Goal: Task Accomplishment & Management: Manage account settings

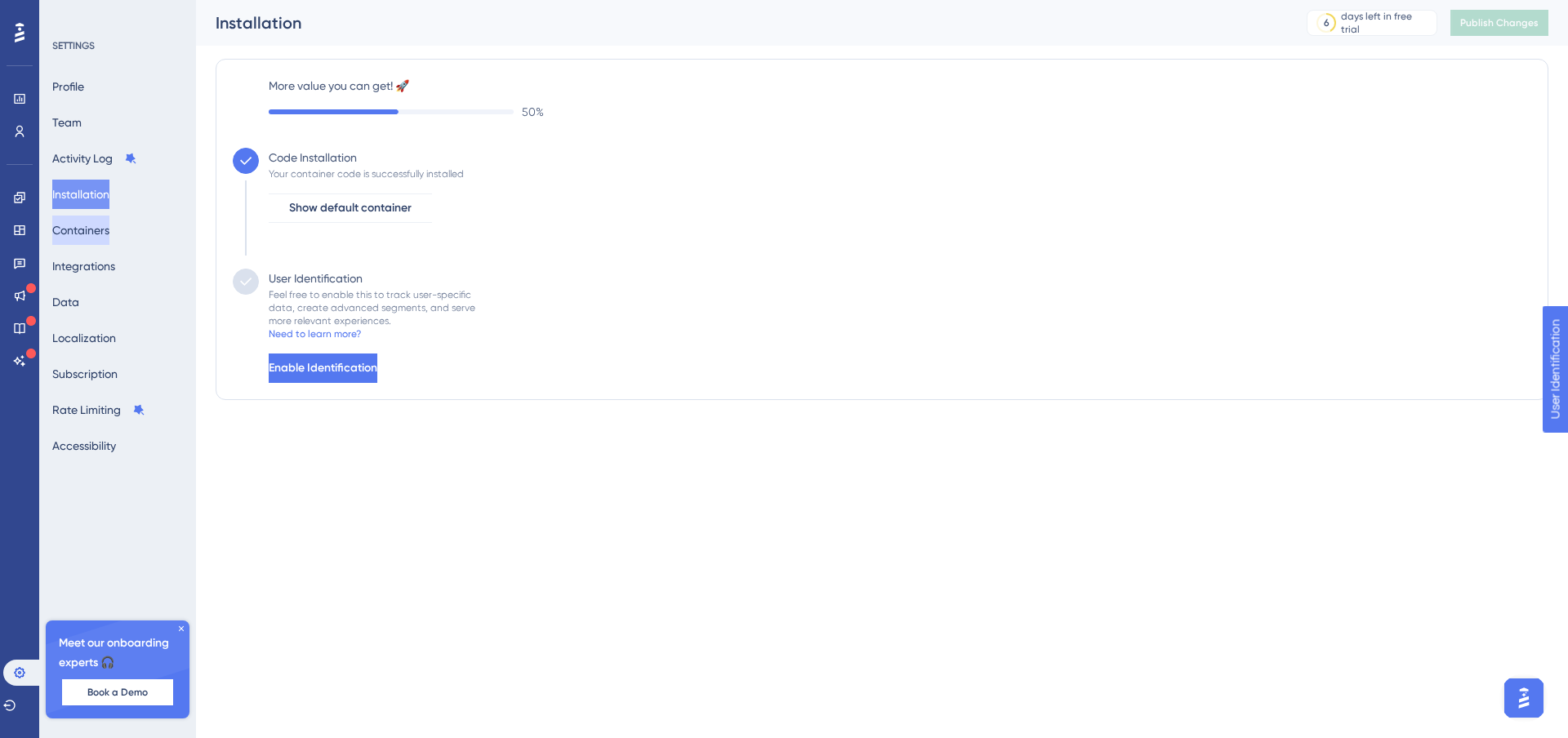
click at [87, 220] on button "Containers" at bounding box center [81, 230] width 57 height 29
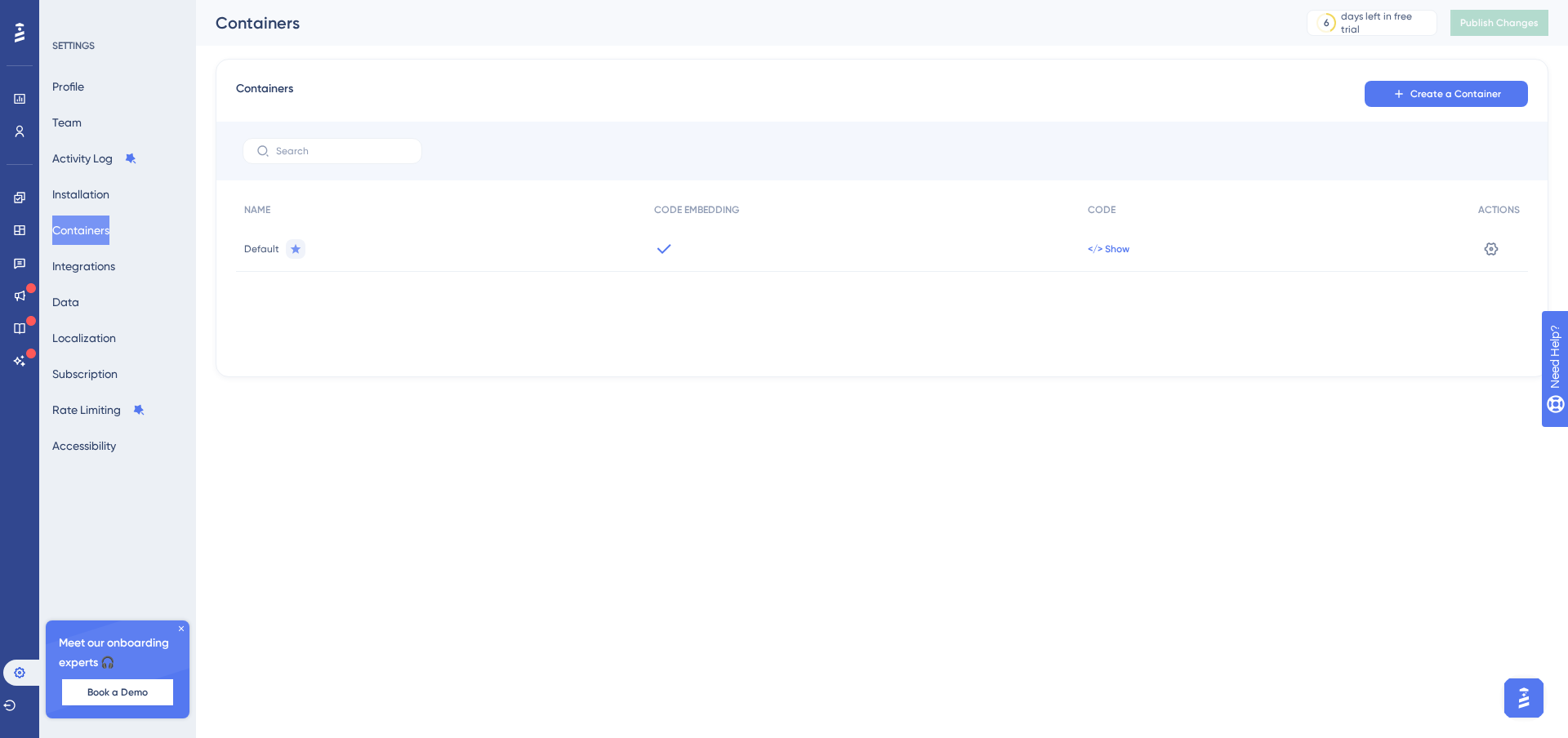
click at [1123, 244] on span "</> Show" at bounding box center [1108, 248] width 41 height 13
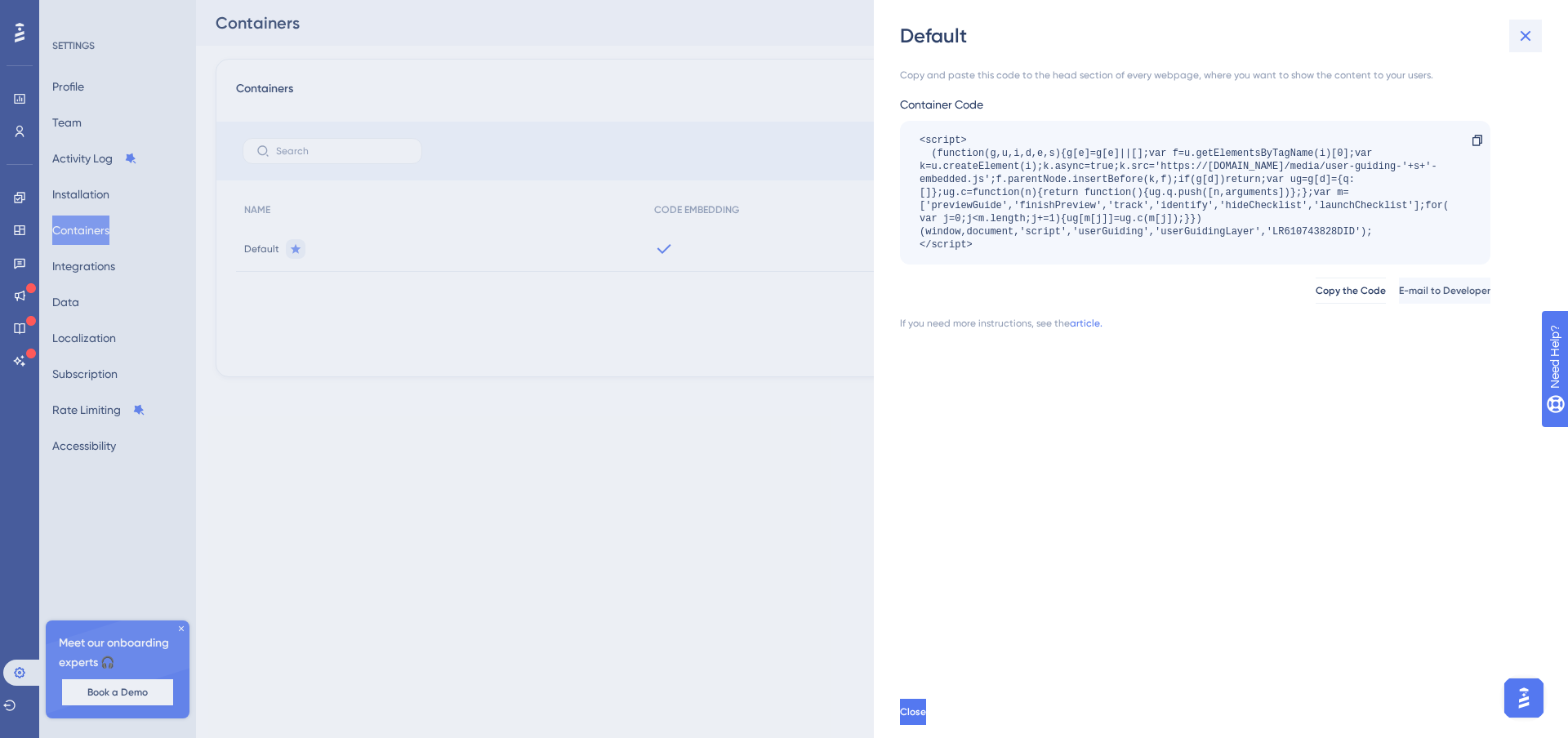
click at [1527, 35] on icon at bounding box center [1526, 36] width 11 height 11
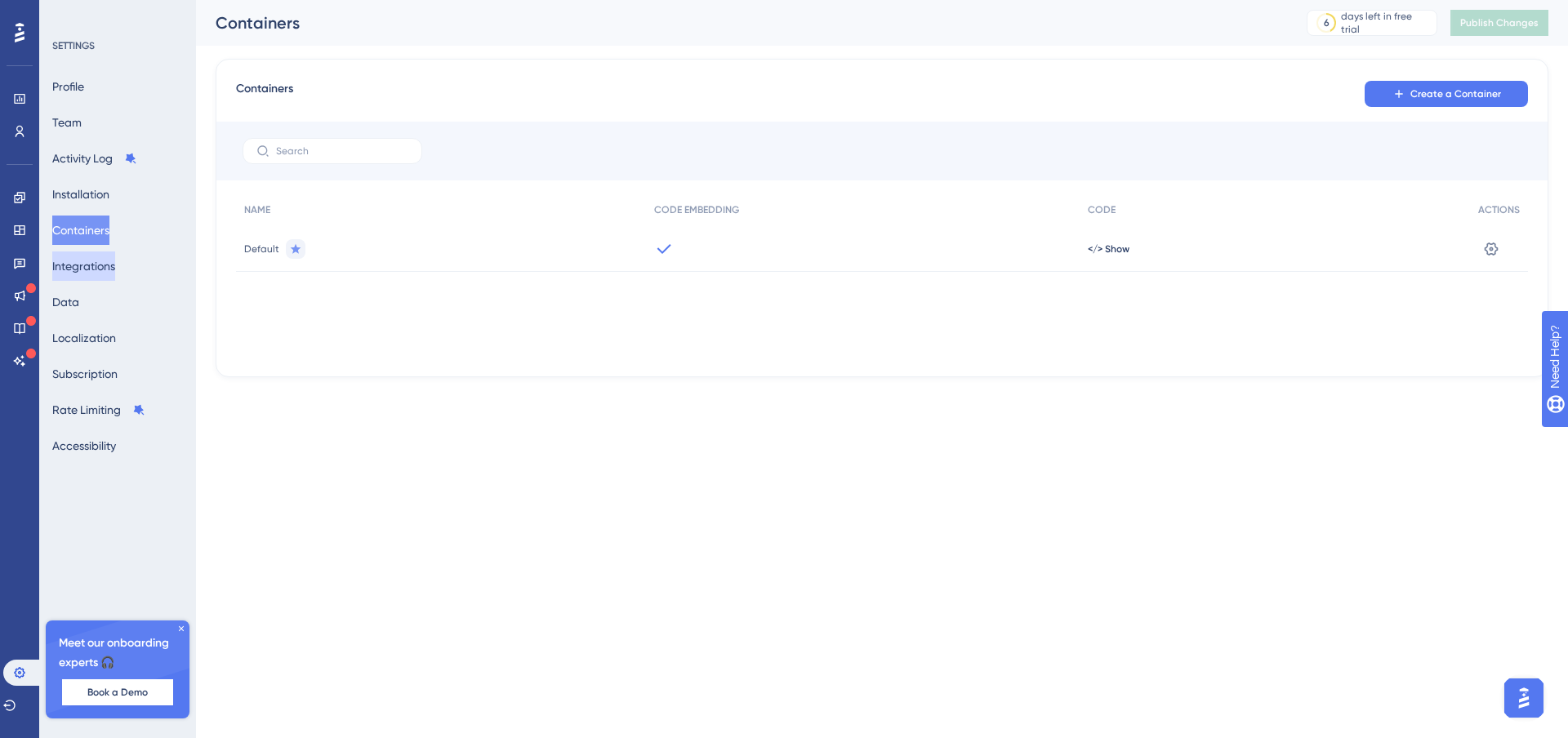
click at [80, 264] on button "Integrations" at bounding box center [84, 266] width 63 height 29
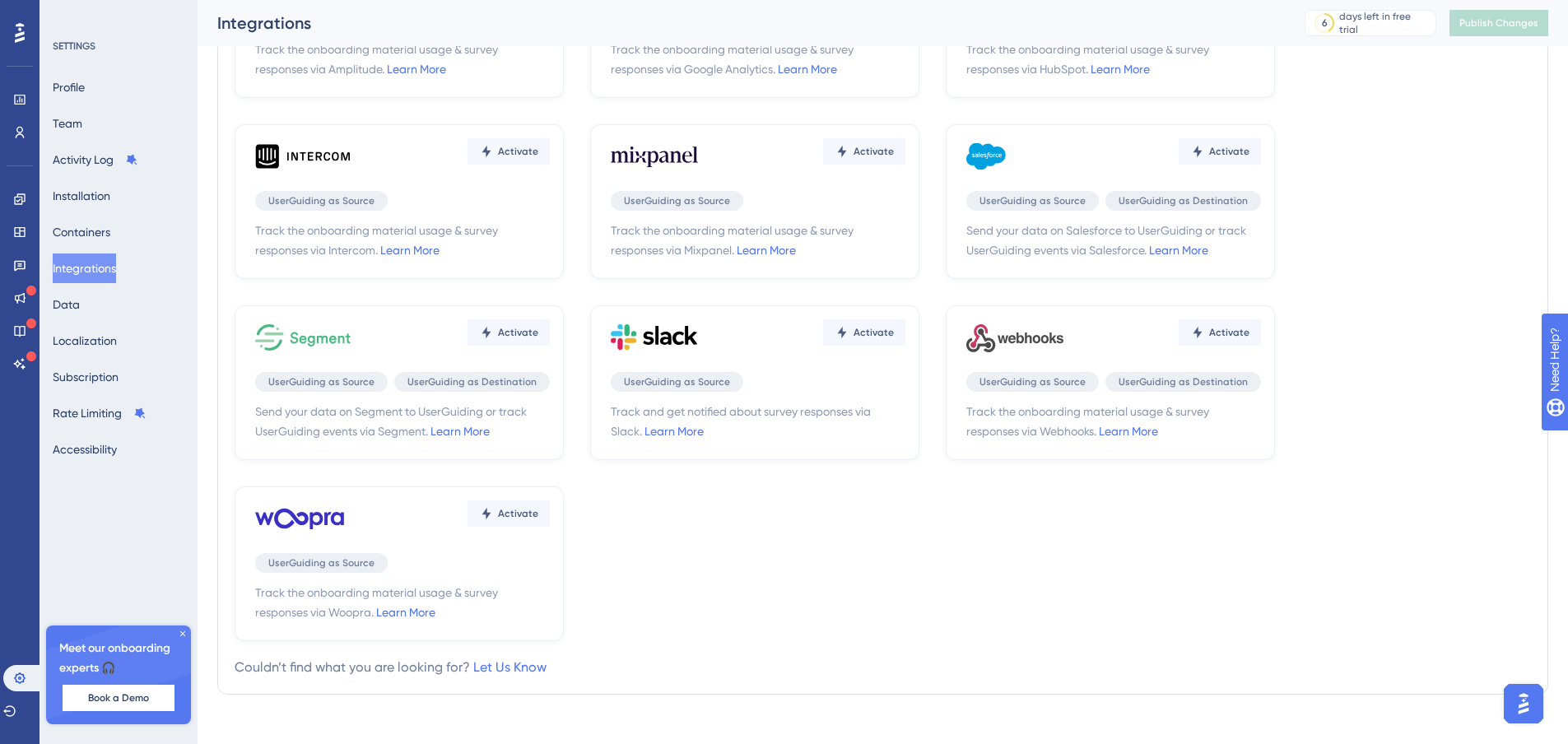
scroll to position [199, 0]
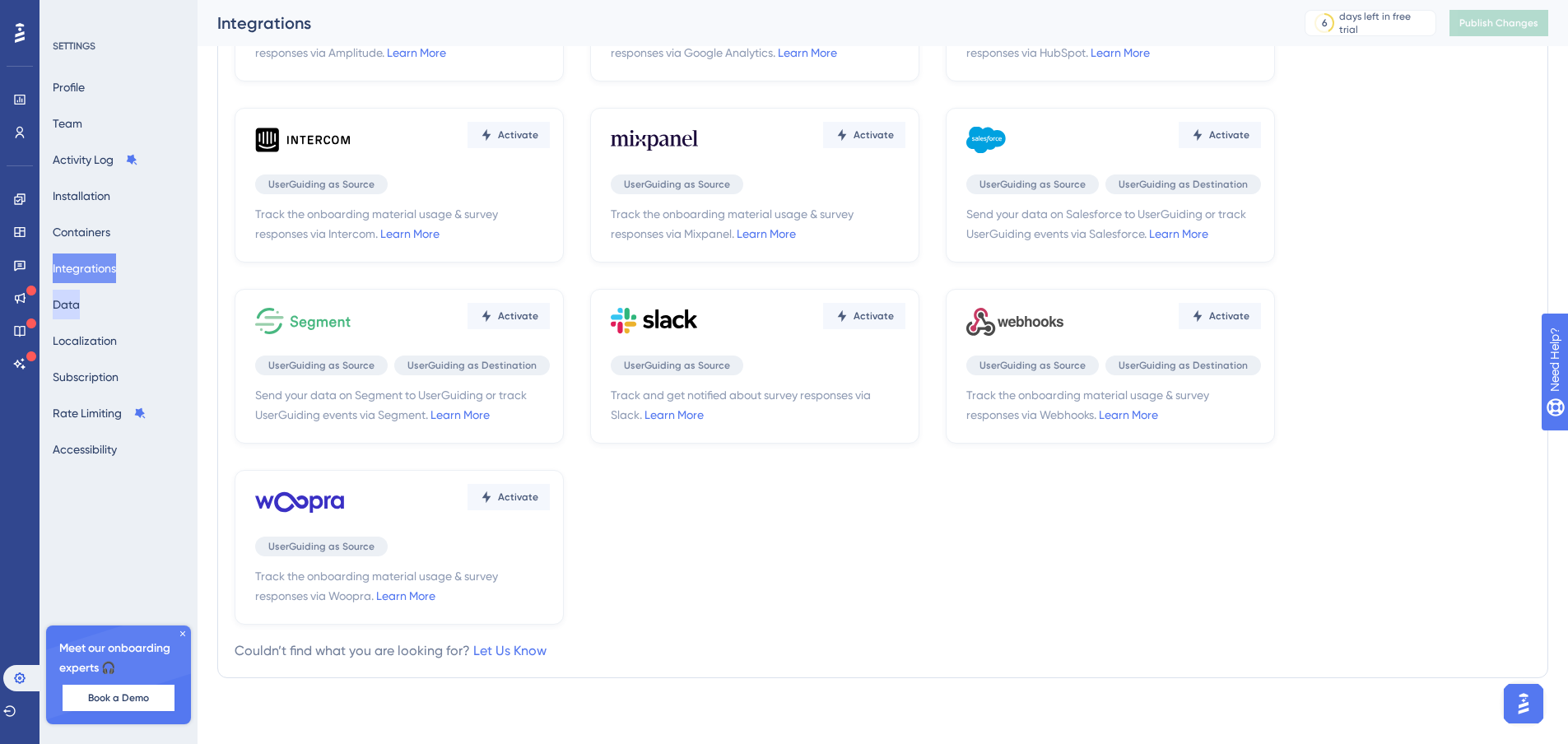
click at [76, 306] on button "Data" at bounding box center [66, 304] width 27 height 29
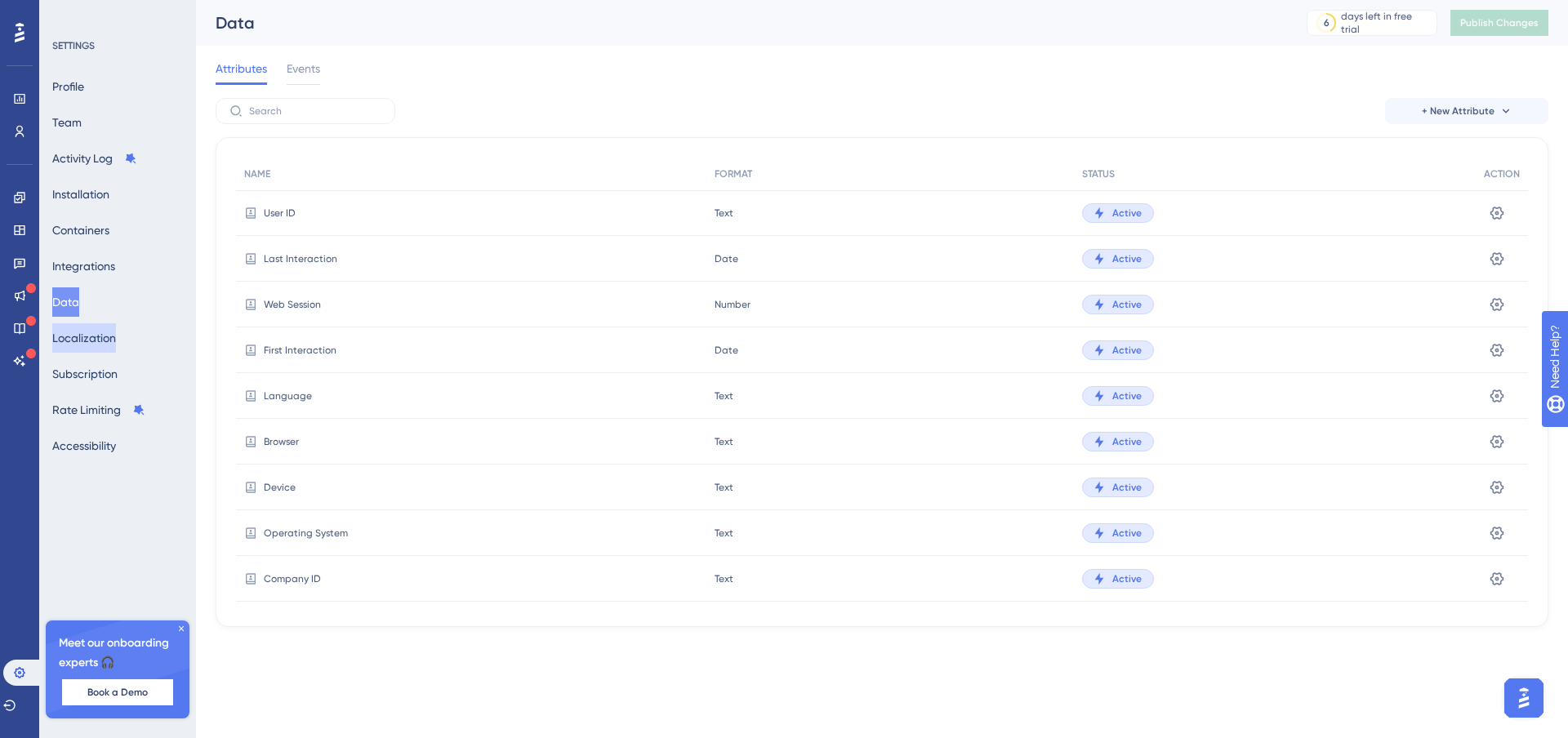
click at [60, 347] on button "Localization" at bounding box center [84, 337] width 64 height 29
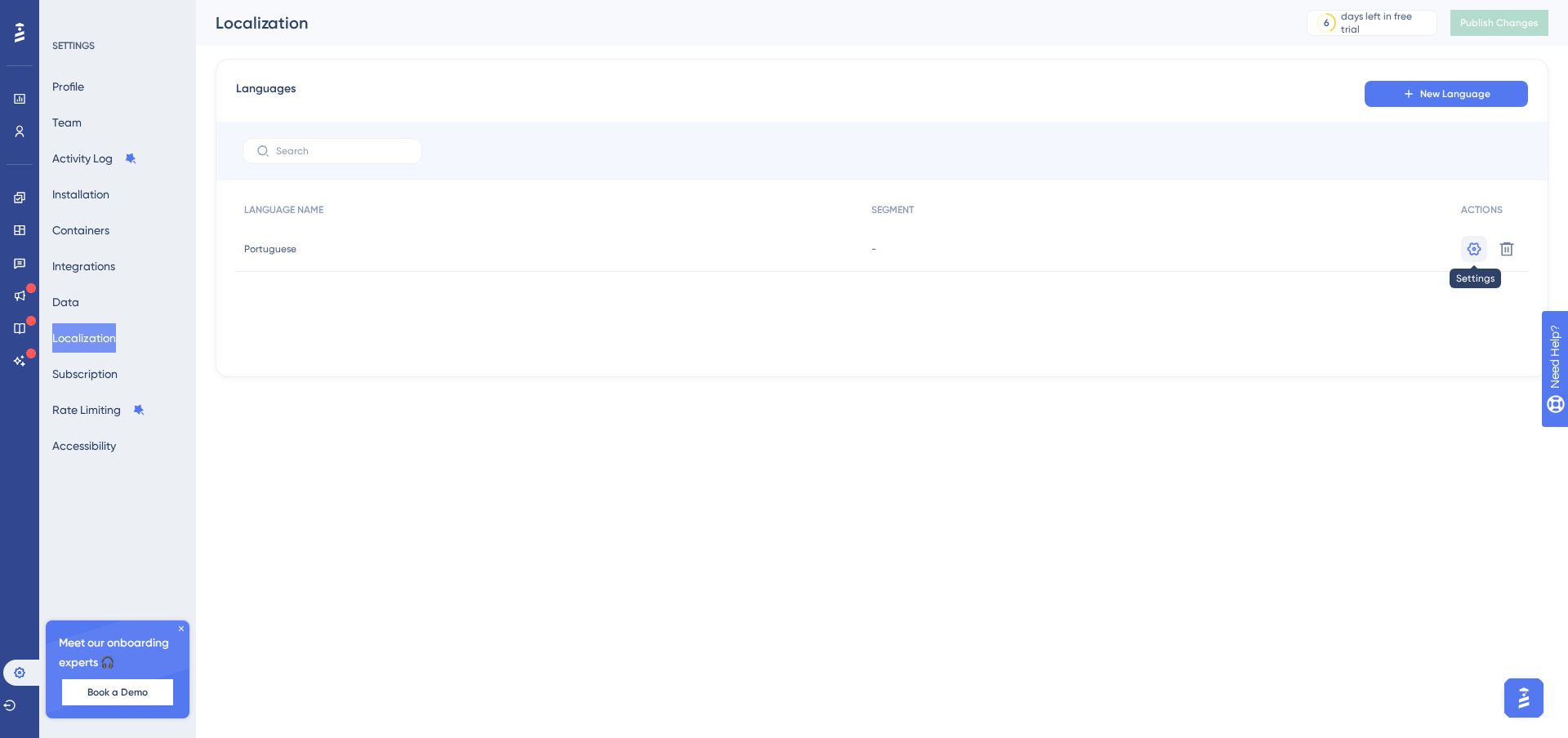
click at [1462, 247] on button at bounding box center [1475, 249] width 26 height 26
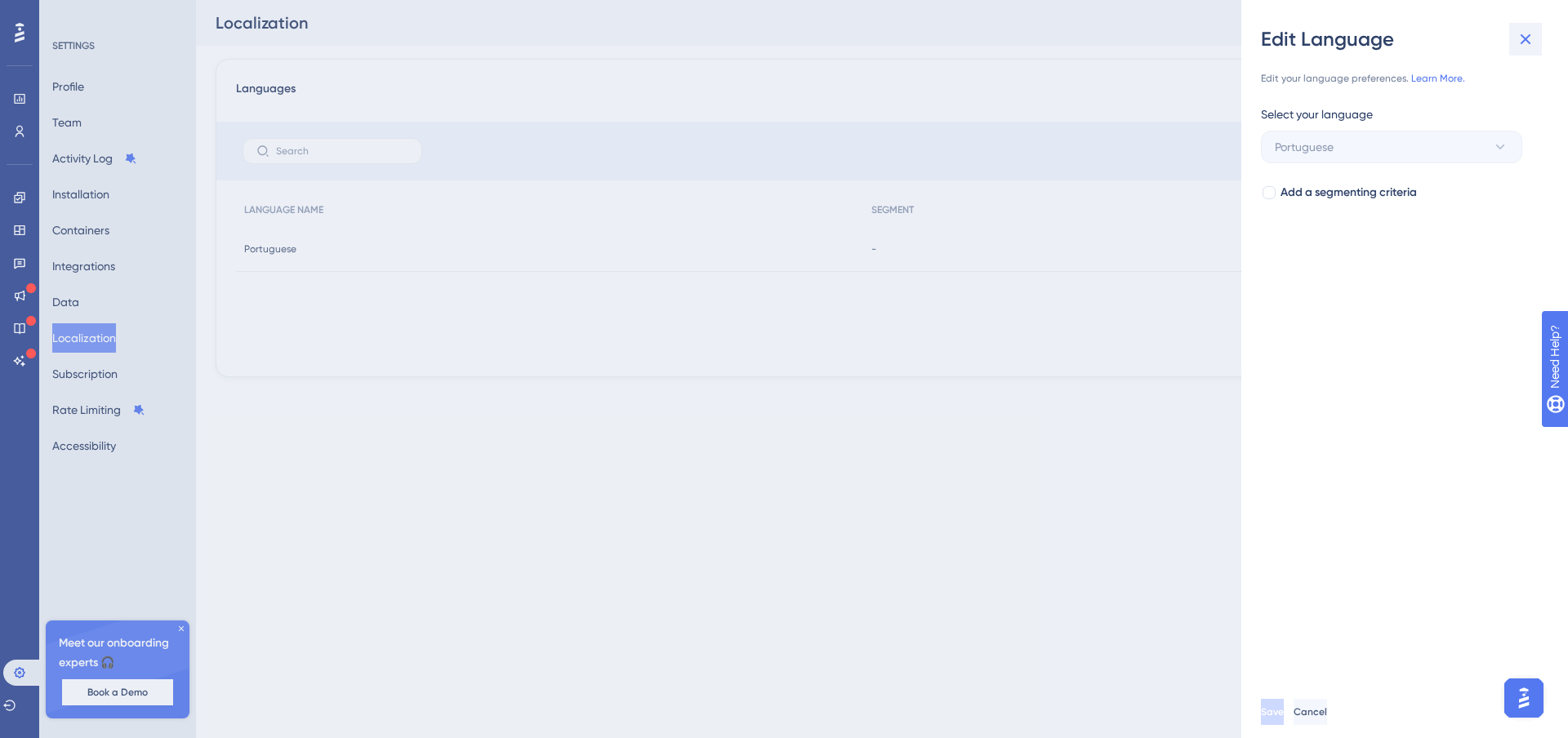
click at [1523, 32] on icon at bounding box center [1526, 39] width 19 height 19
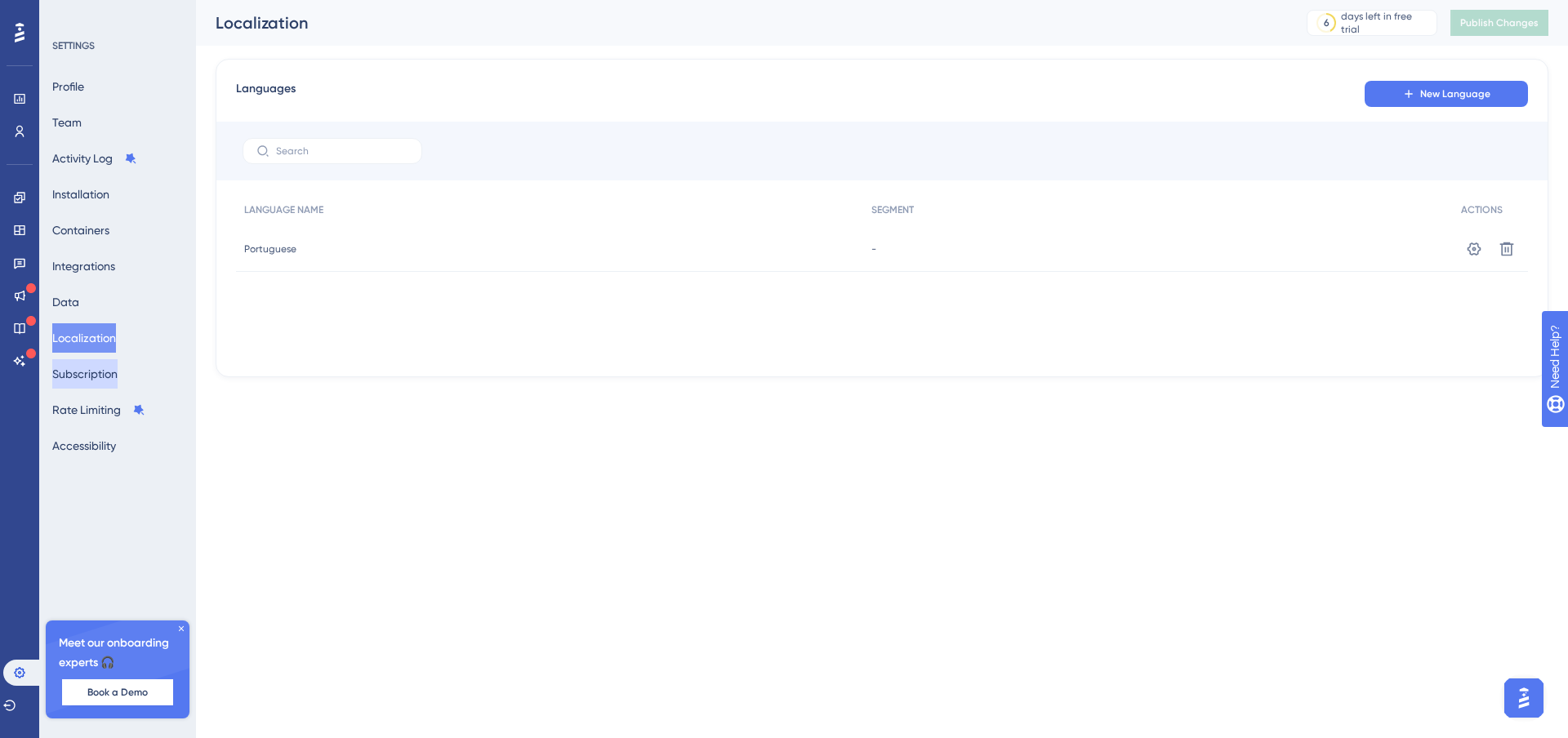
click at [111, 375] on button "Subscription" at bounding box center [85, 373] width 65 height 29
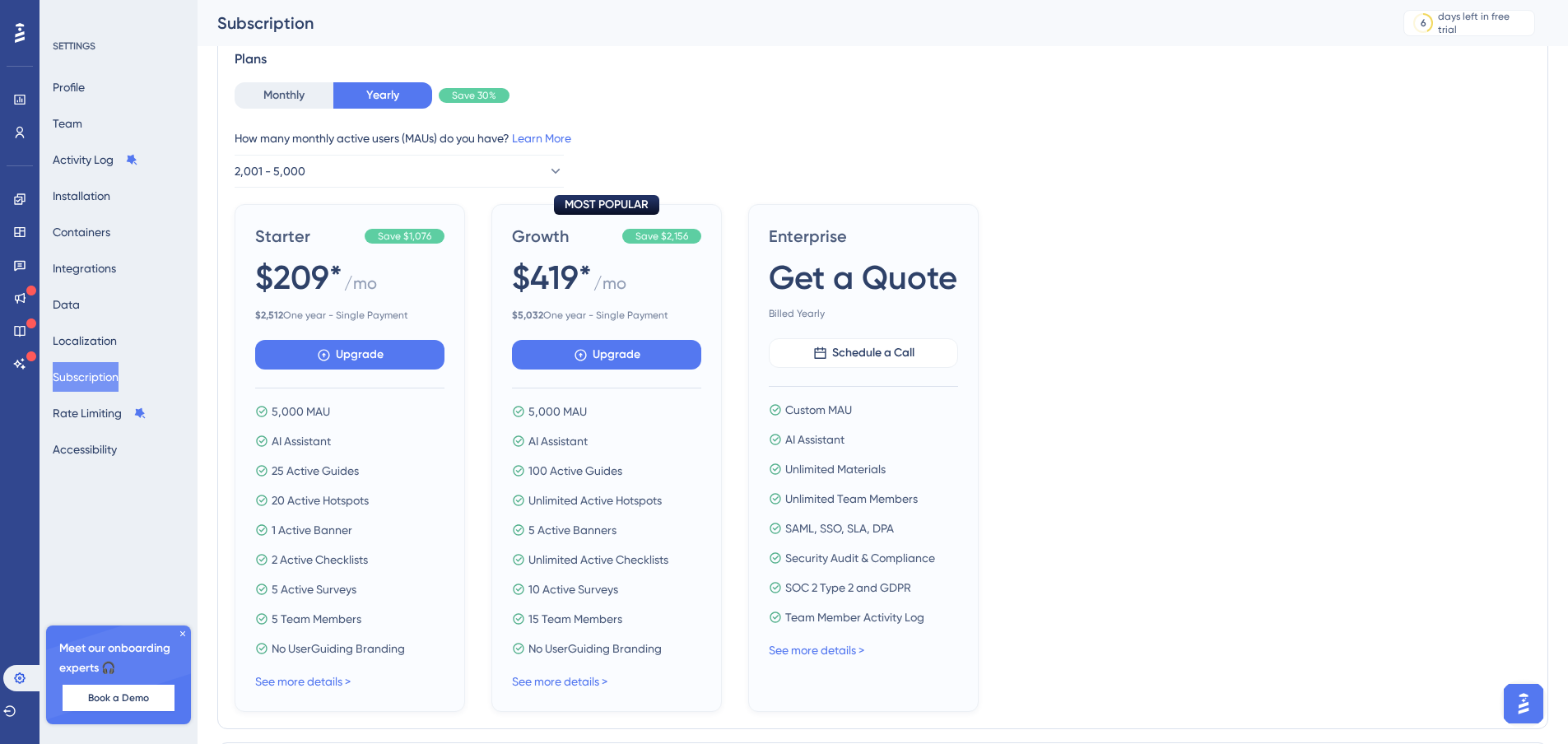
scroll to position [101, 0]
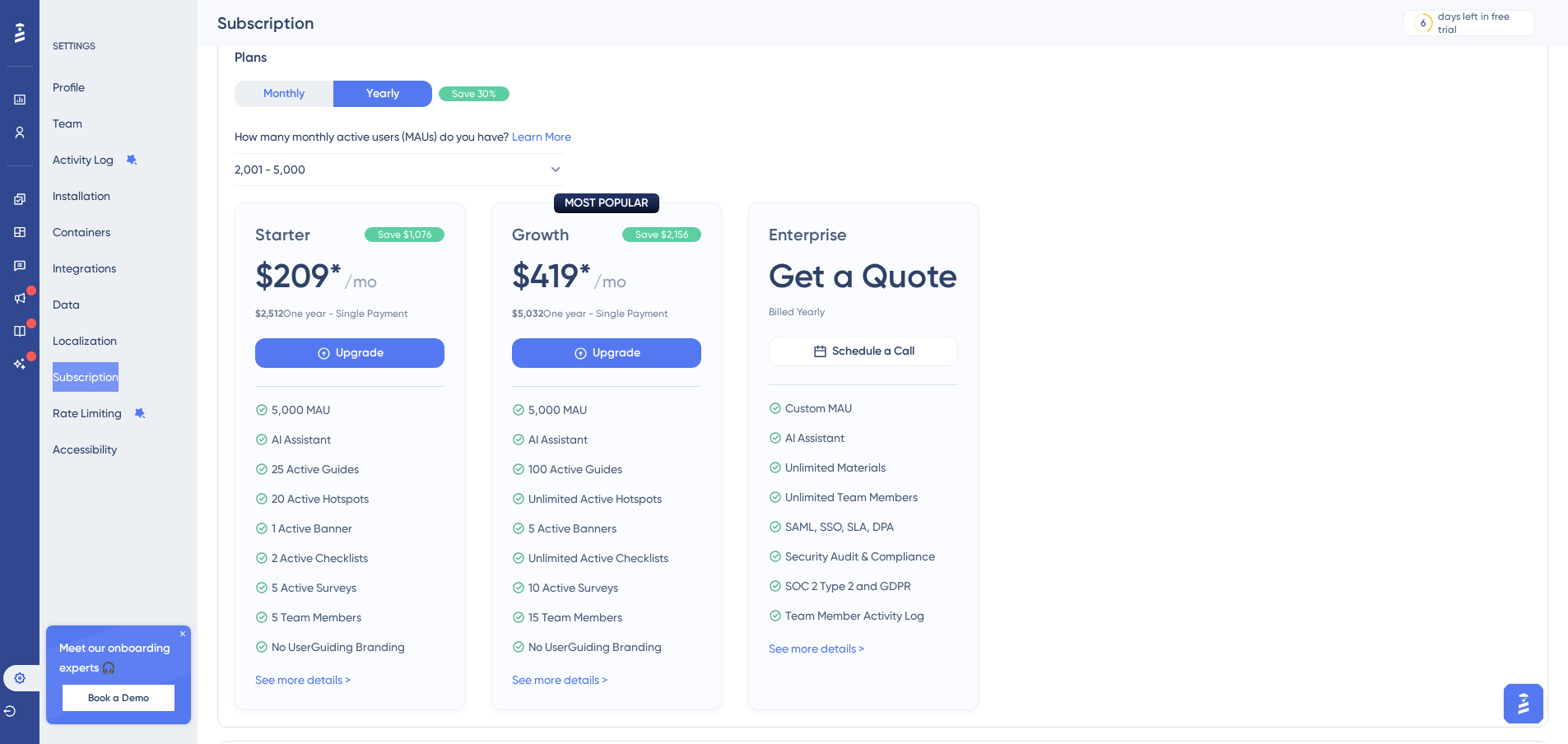
click at [281, 90] on button "Monthly" at bounding box center [284, 94] width 99 height 27
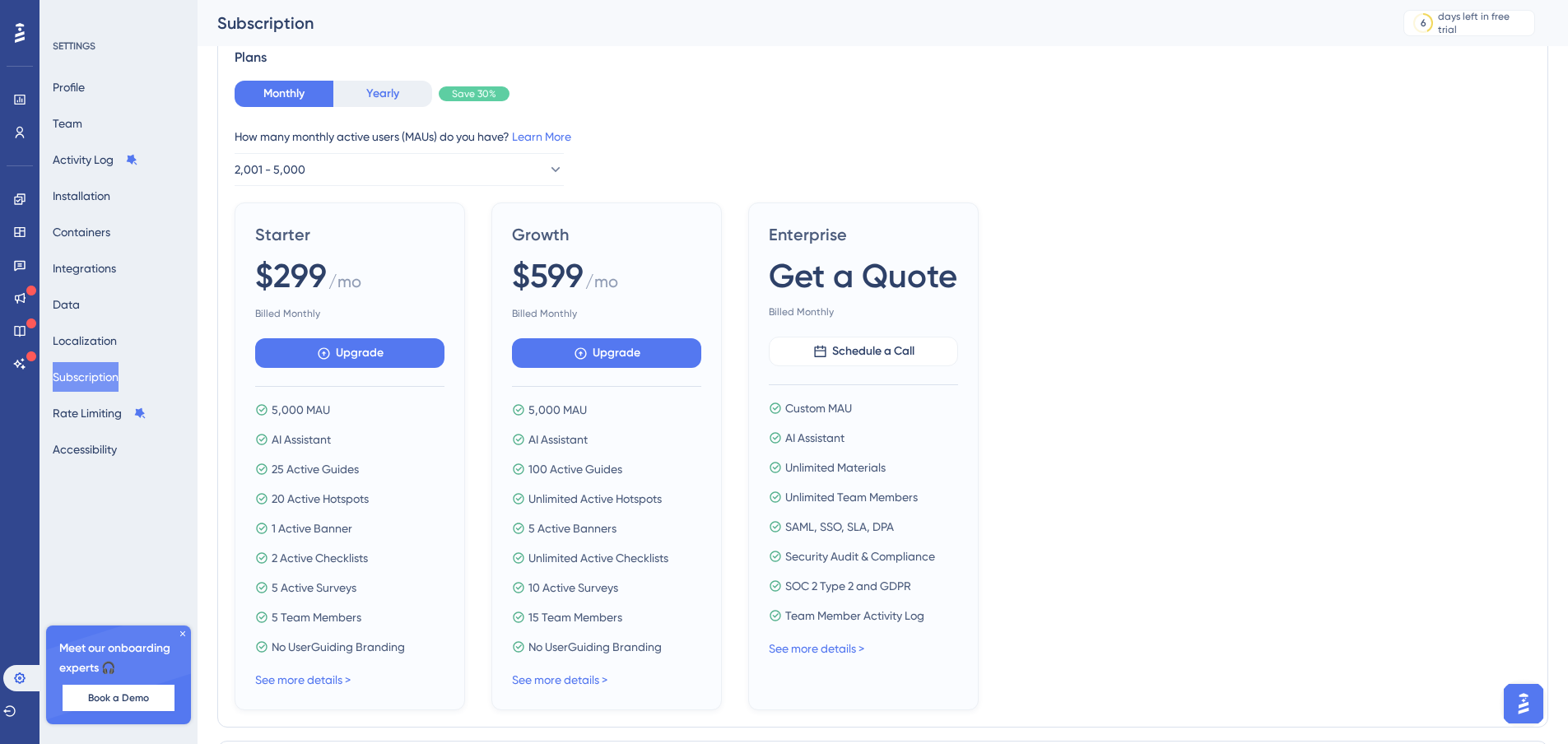
click at [390, 89] on button "Yearly" at bounding box center [383, 94] width 99 height 27
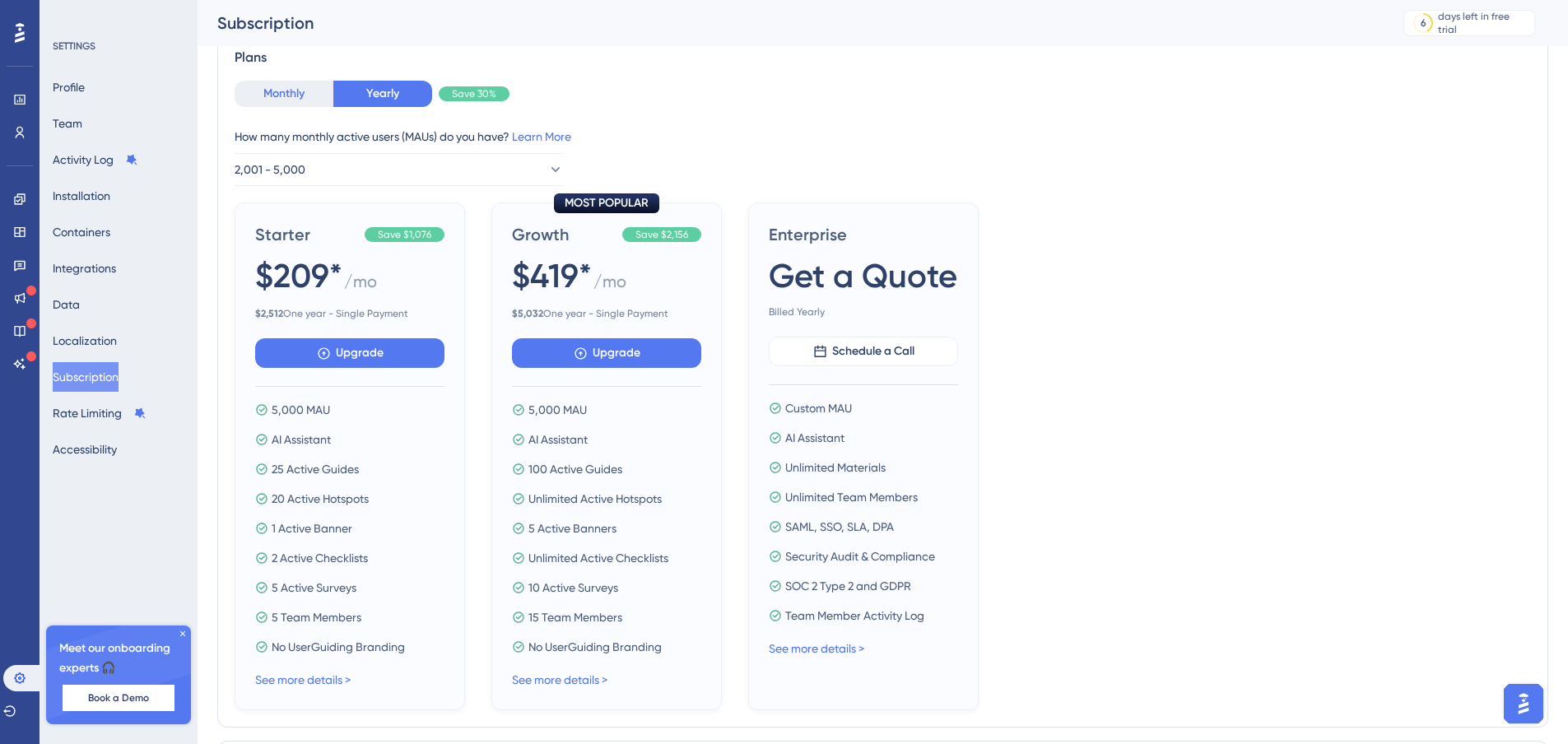
click at [276, 93] on button "Monthly" at bounding box center [284, 94] width 99 height 27
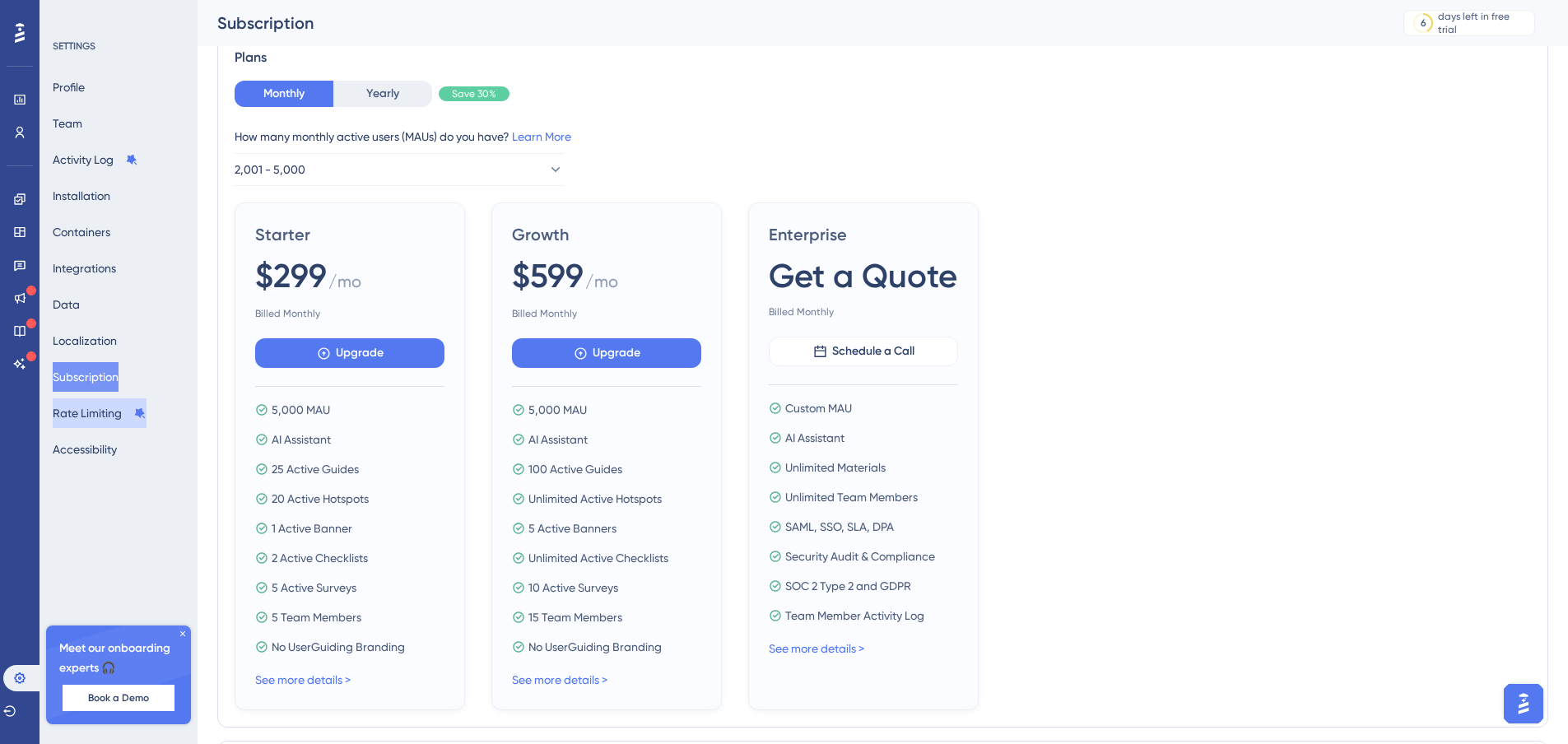
click at [88, 420] on button "Rate Limiting" at bounding box center [100, 412] width 94 height 29
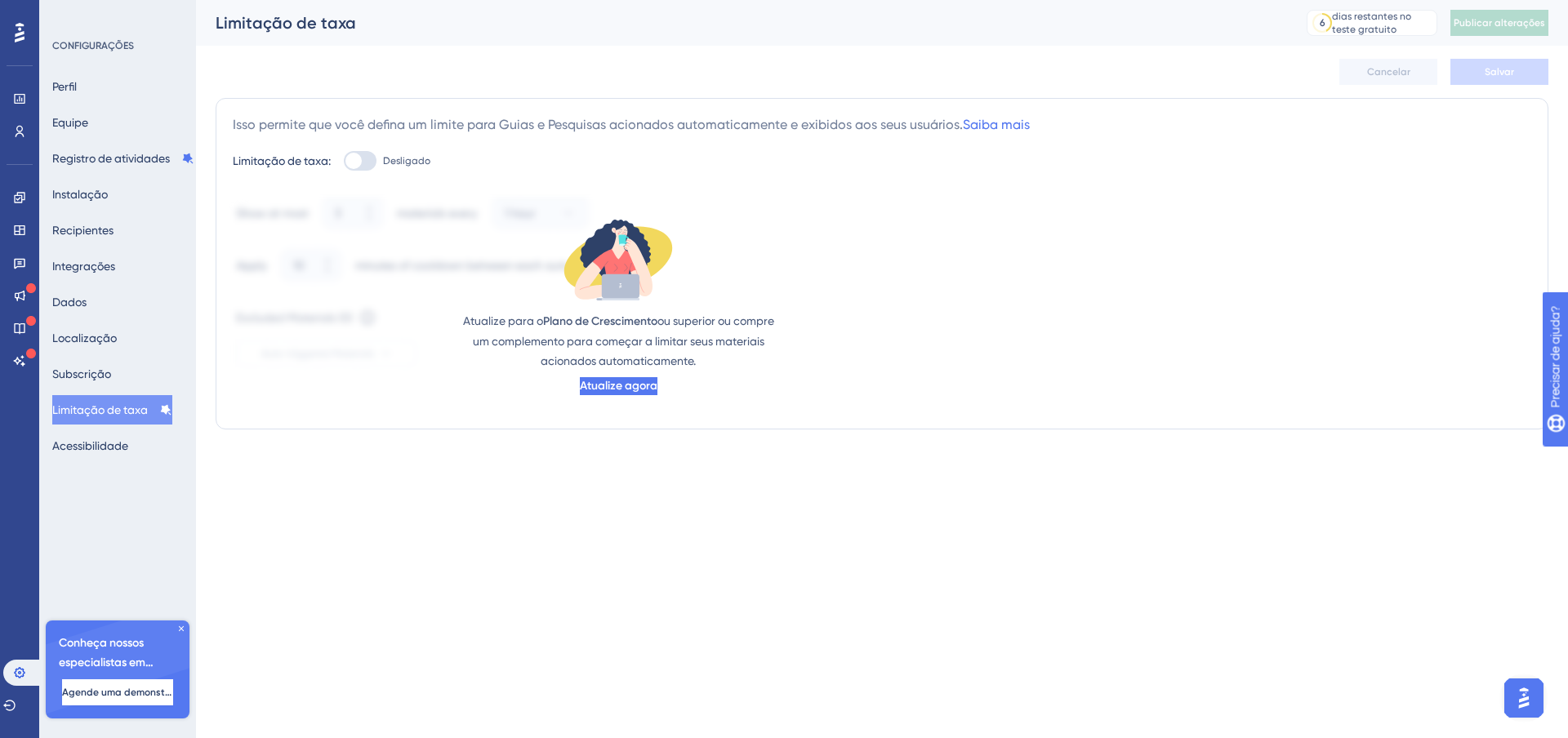
click at [361, 162] on div at bounding box center [354, 161] width 17 height 17
click at [344, 161] on input "Desligado" at bounding box center [343, 161] width 1 height 1
checkbox input "false"
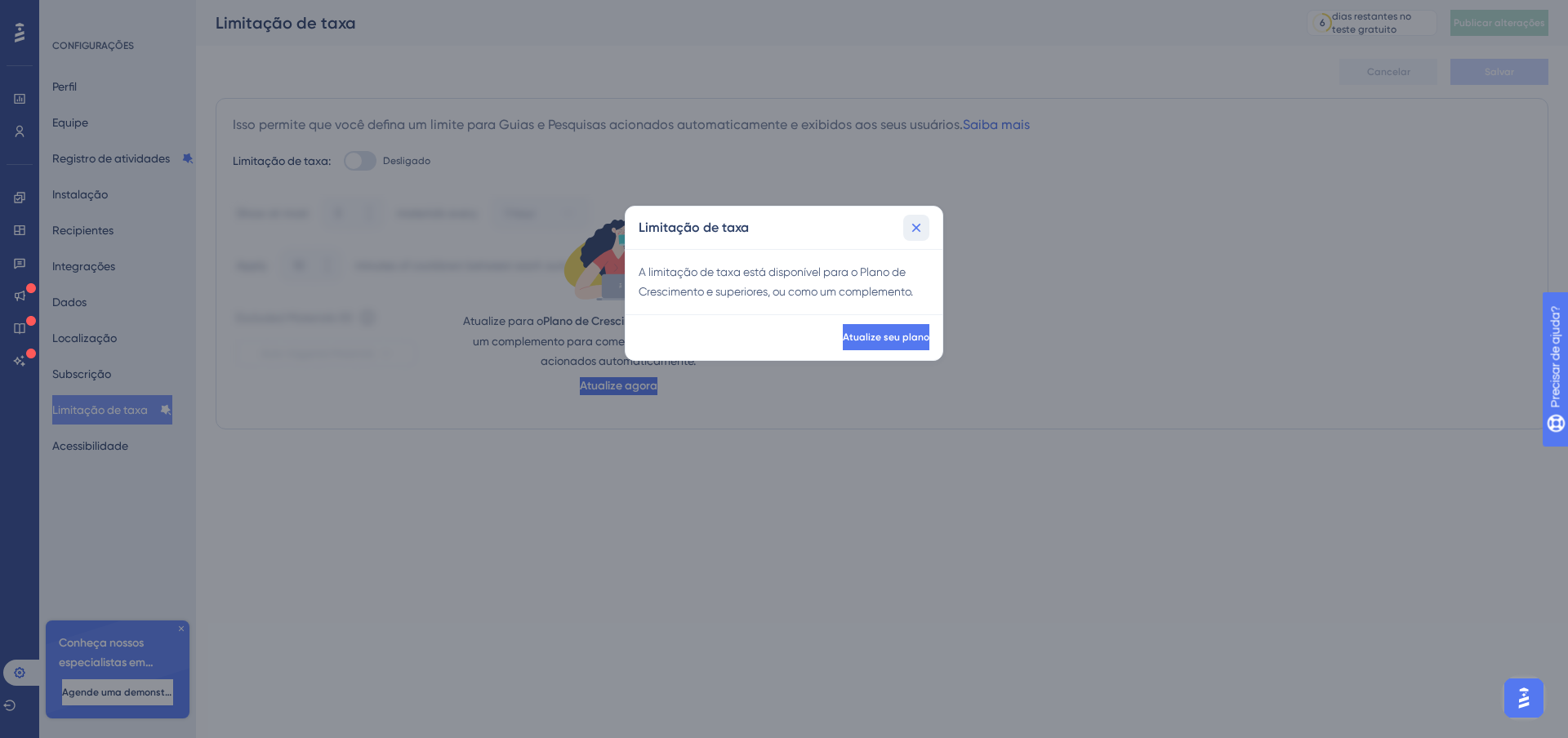
click at [913, 228] on icon at bounding box center [917, 227] width 17 height 17
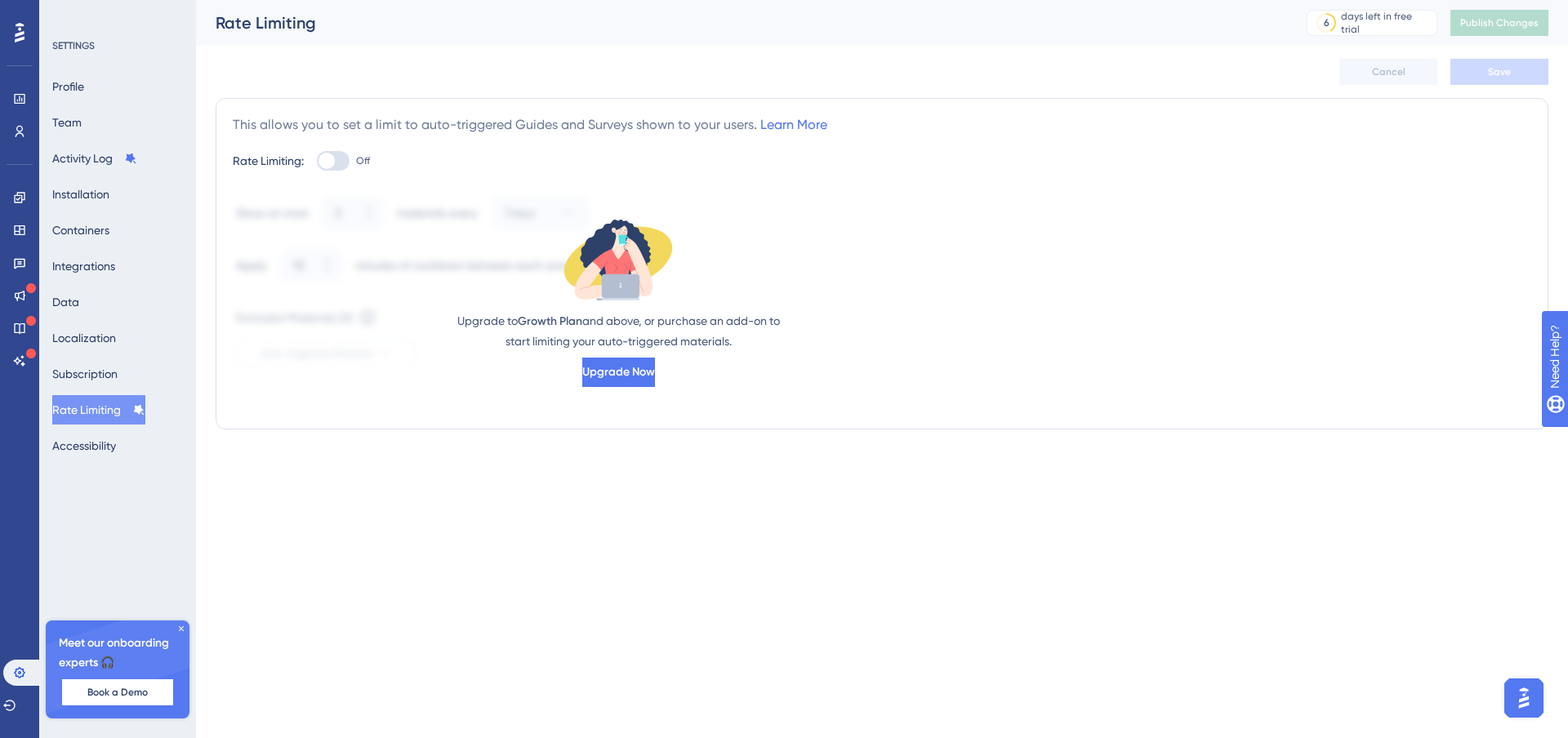
click at [401, 495] on html "Performance Users Engagement Widgets Feedback Product Updates Knowledge Base AI…" at bounding box center [784, 247] width 1568 height 495
click at [100, 445] on button "Accessibility" at bounding box center [84, 445] width 64 height 29
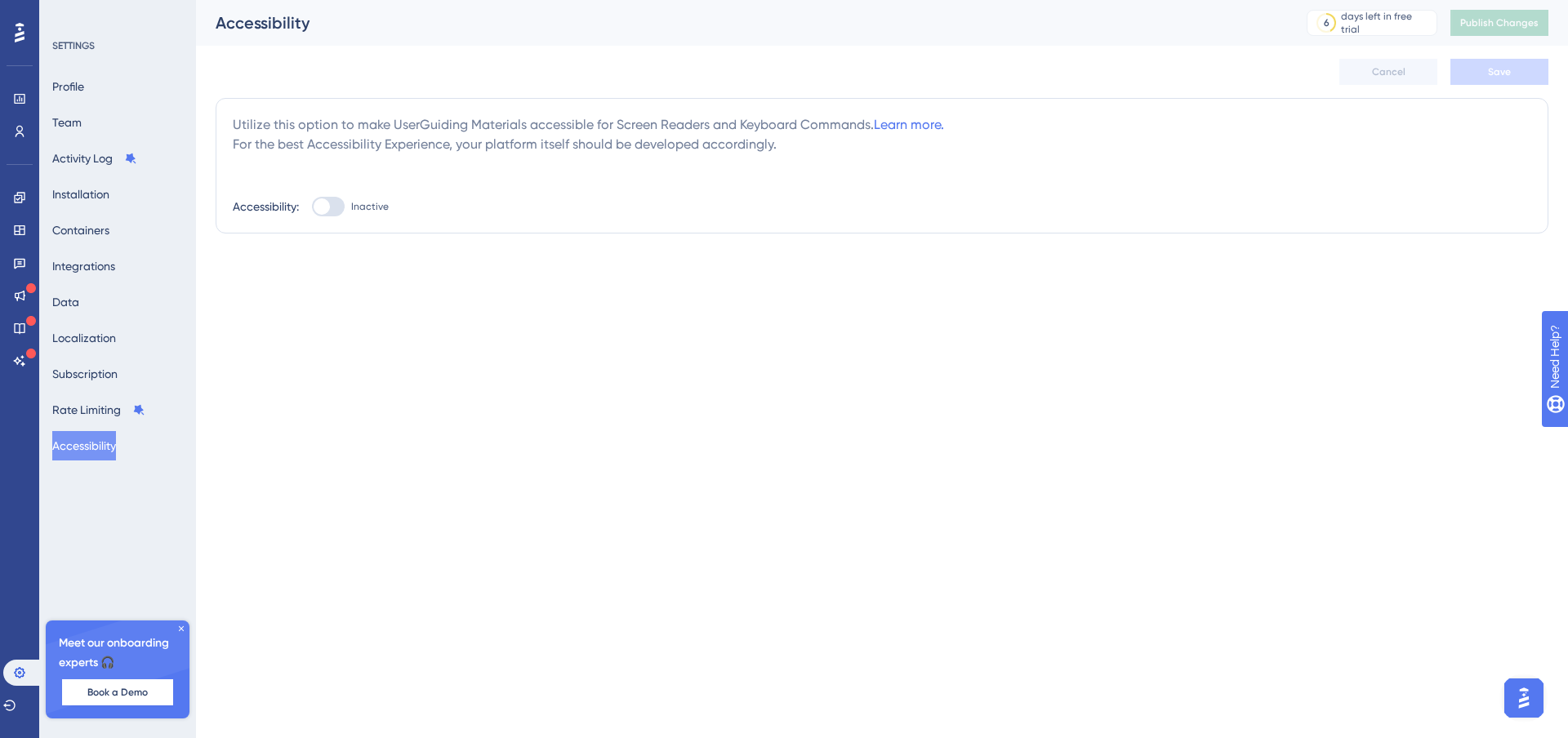
click at [509, 299] on html "Performance Users Engagement Widgets Feedback Product Updates Knowledge Base AI…" at bounding box center [784, 149] width 1568 height 299
click at [180, 629] on icon at bounding box center [182, 629] width 5 height 5
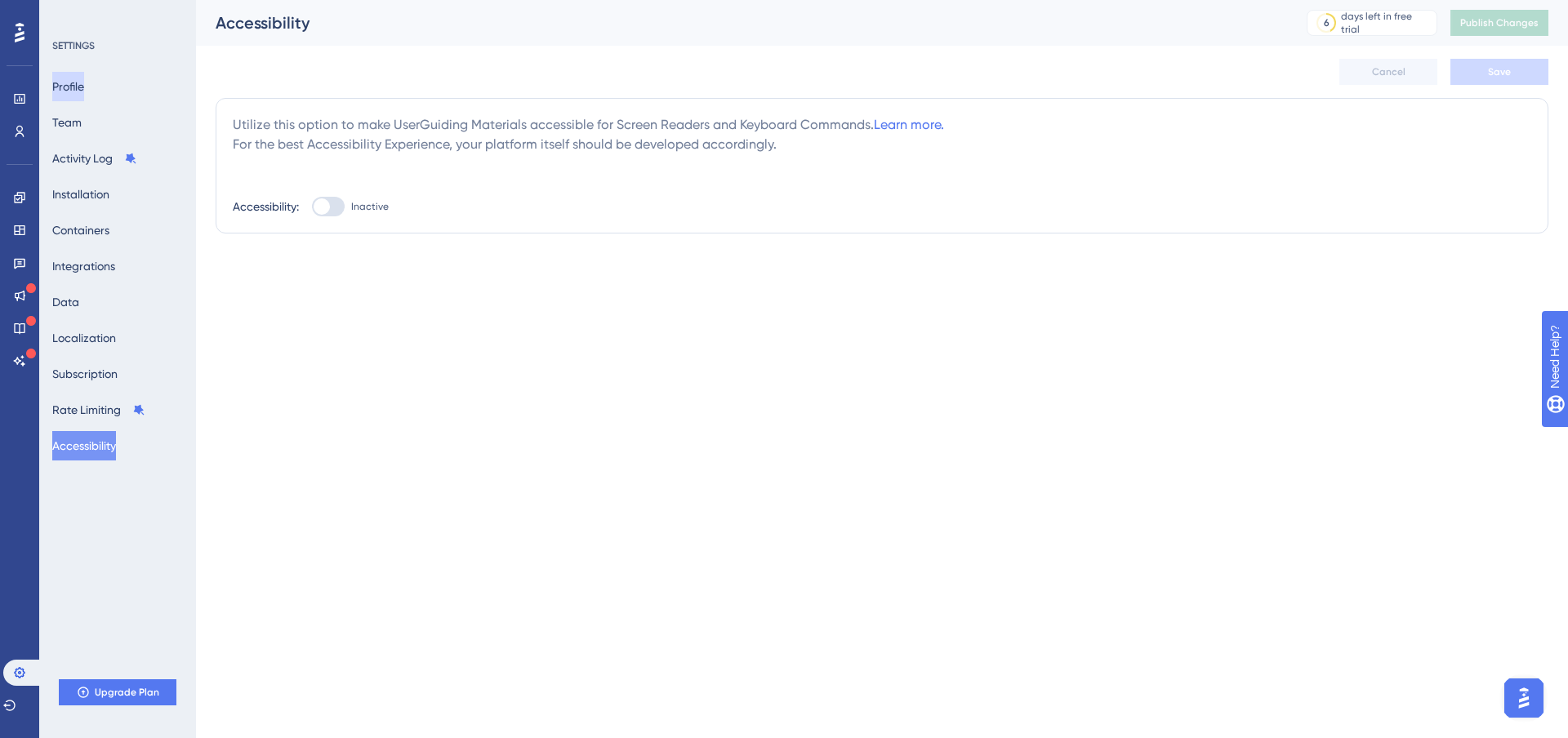
click at [78, 88] on button "Profile" at bounding box center [68, 86] width 32 height 29
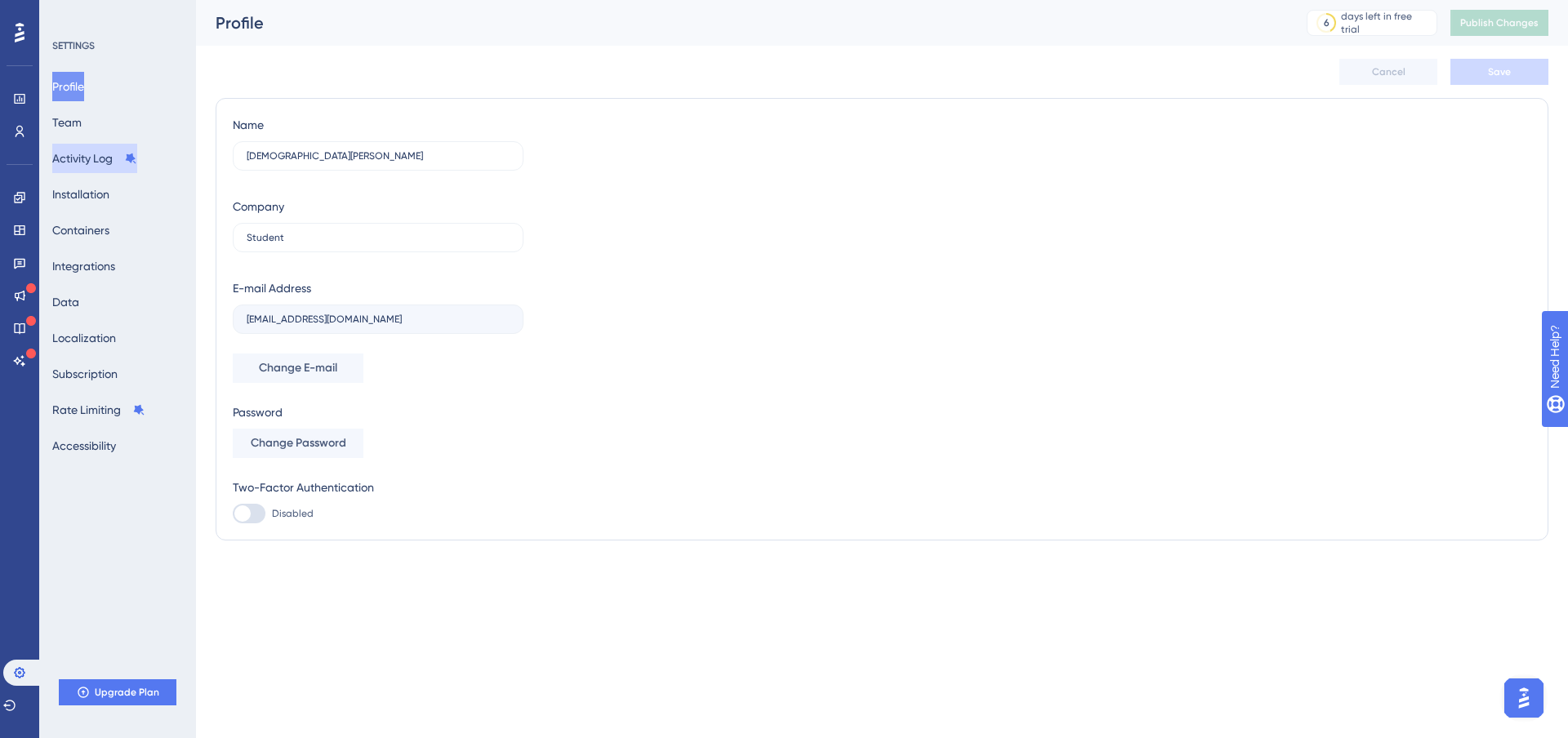
click at [84, 159] on button "Activity Log" at bounding box center [95, 158] width 85 height 29
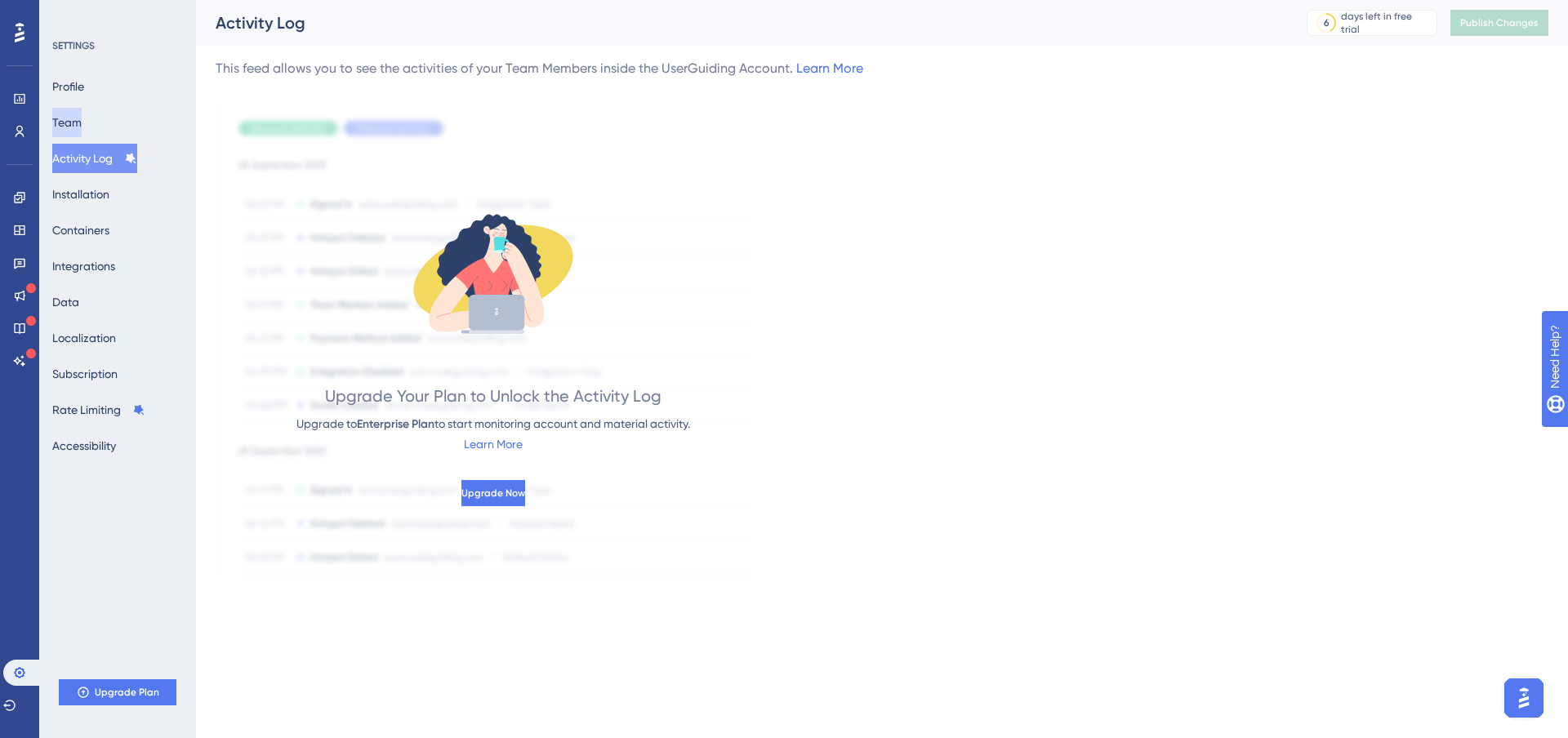
click at [82, 123] on button "Team" at bounding box center [67, 122] width 29 height 29
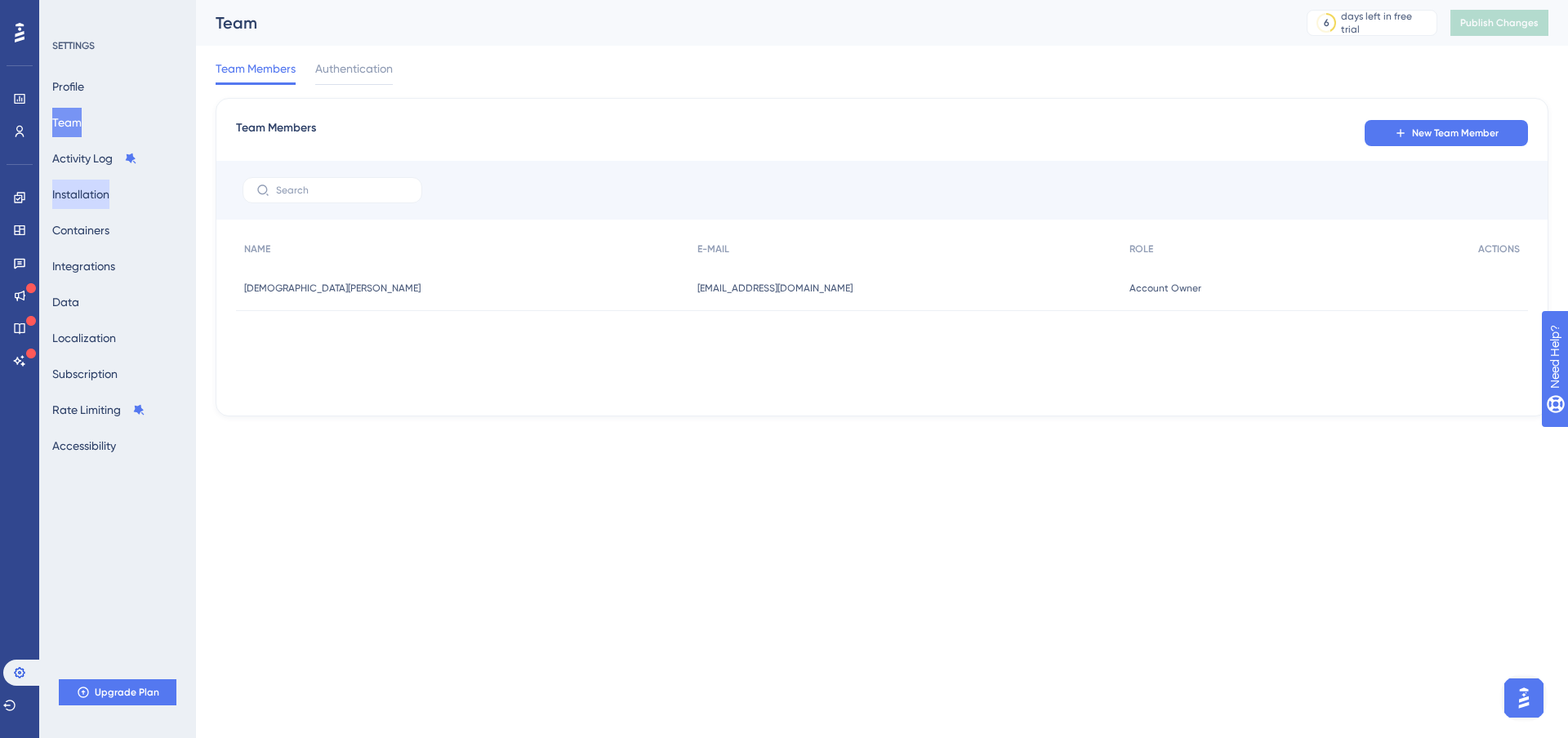
click at [83, 202] on button "Installation" at bounding box center [81, 194] width 57 height 29
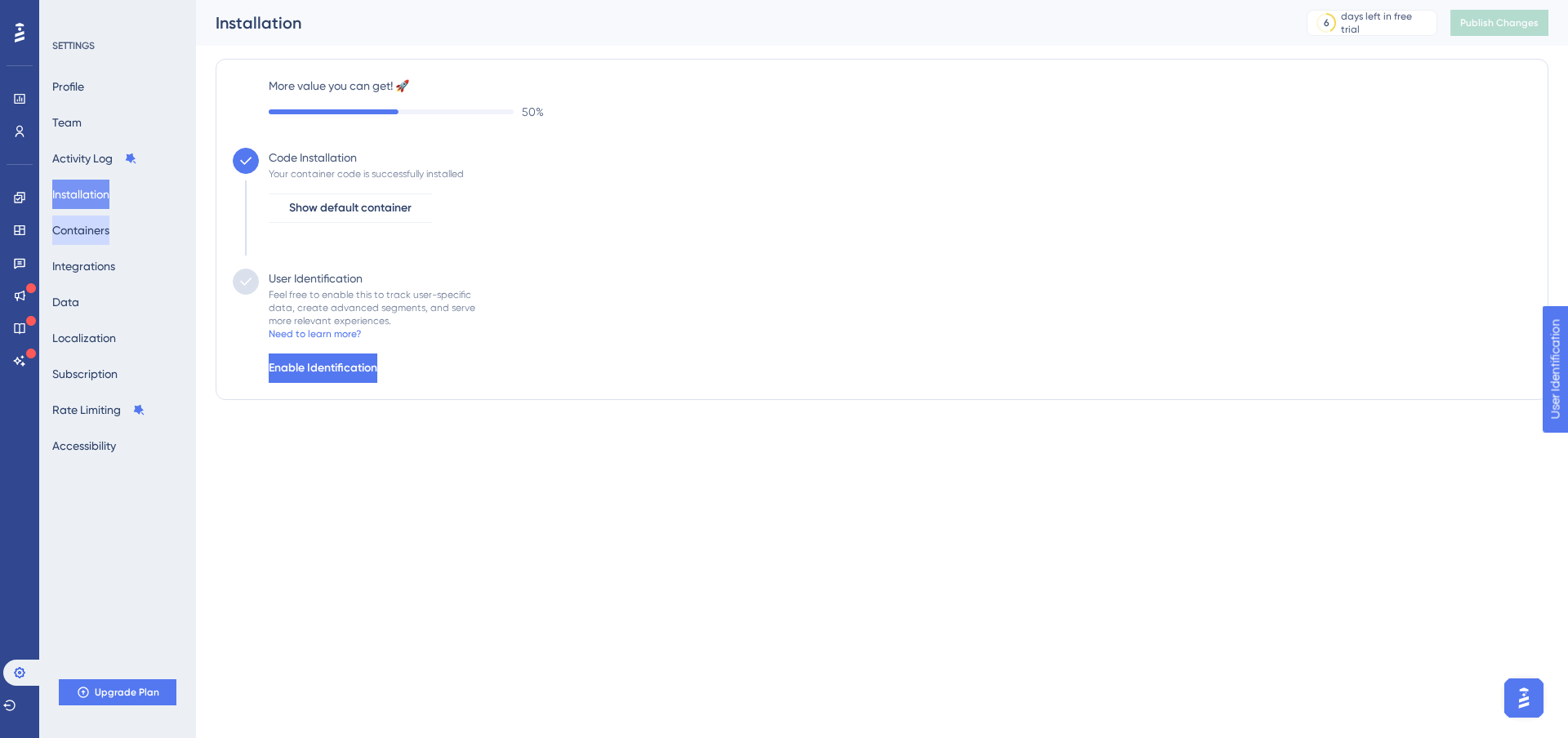
click at [90, 235] on button "Containers" at bounding box center [81, 230] width 57 height 29
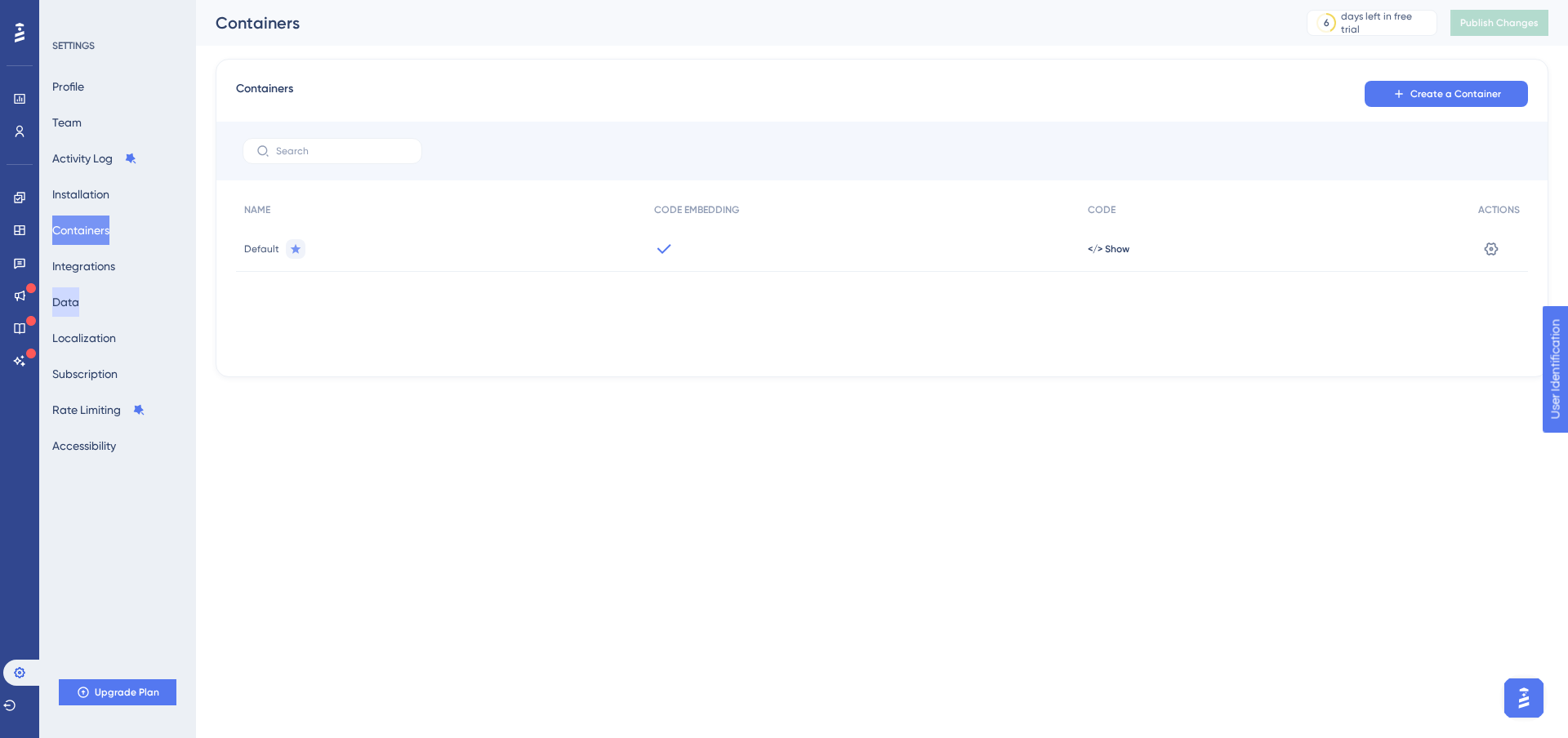
click at [79, 299] on button "Data" at bounding box center [66, 302] width 27 height 29
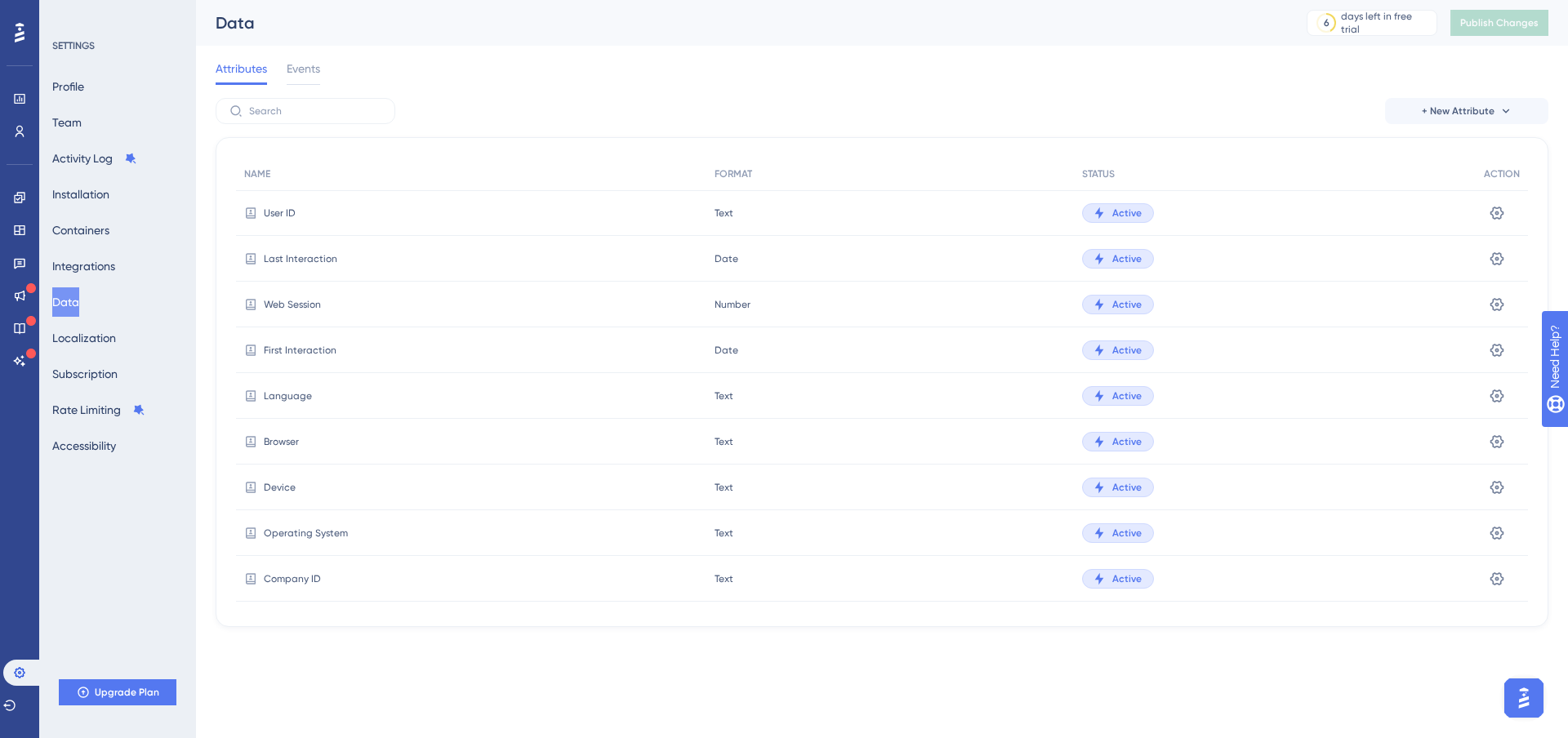
click at [107, 579] on div "SETTINGS Profile Team Activity Log Installation Containers Integrations Data Lo…" at bounding box center [118, 369] width 157 height 738
click at [108, 344] on button "Localization" at bounding box center [84, 337] width 64 height 29
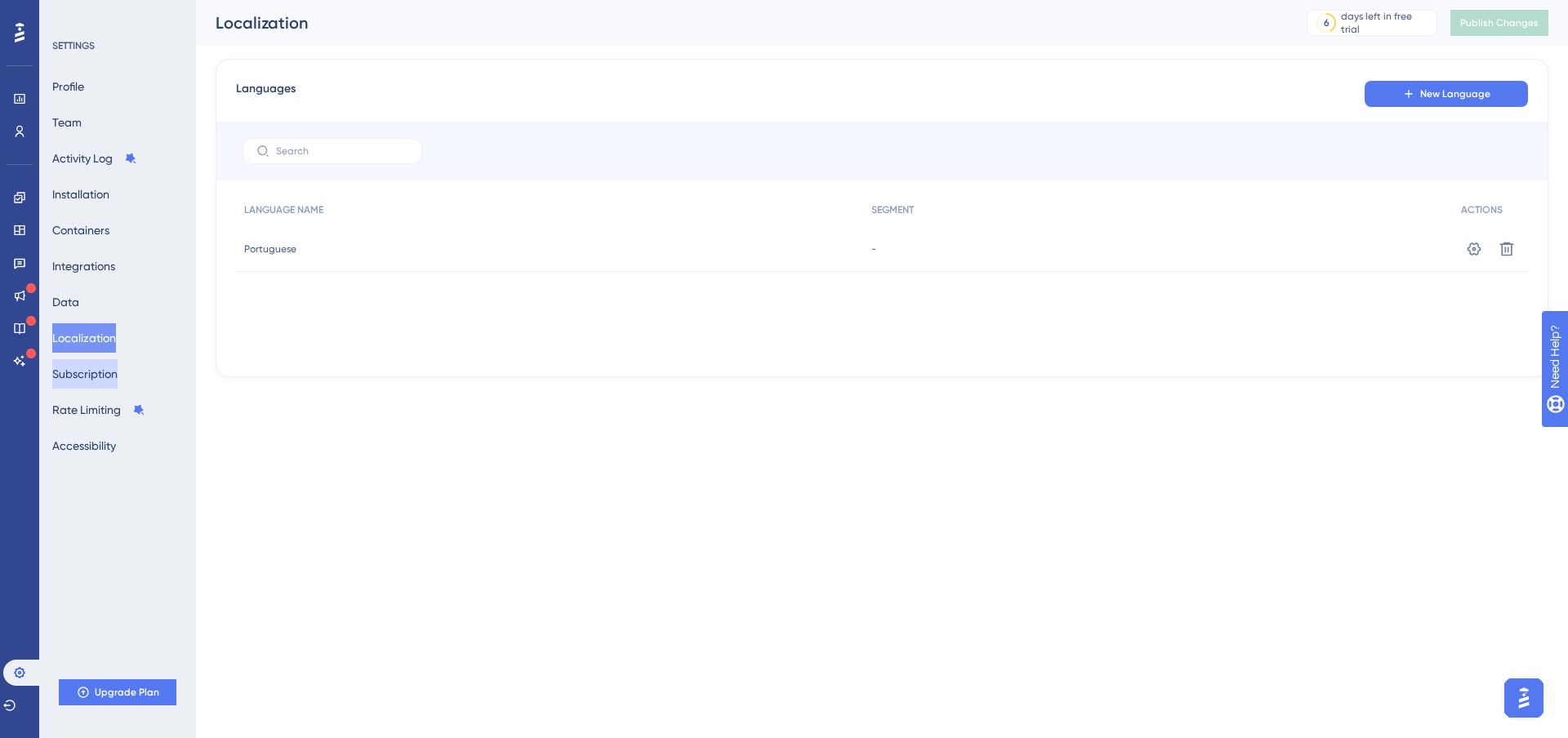
click at [101, 386] on button "Subscription" at bounding box center [85, 373] width 65 height 29
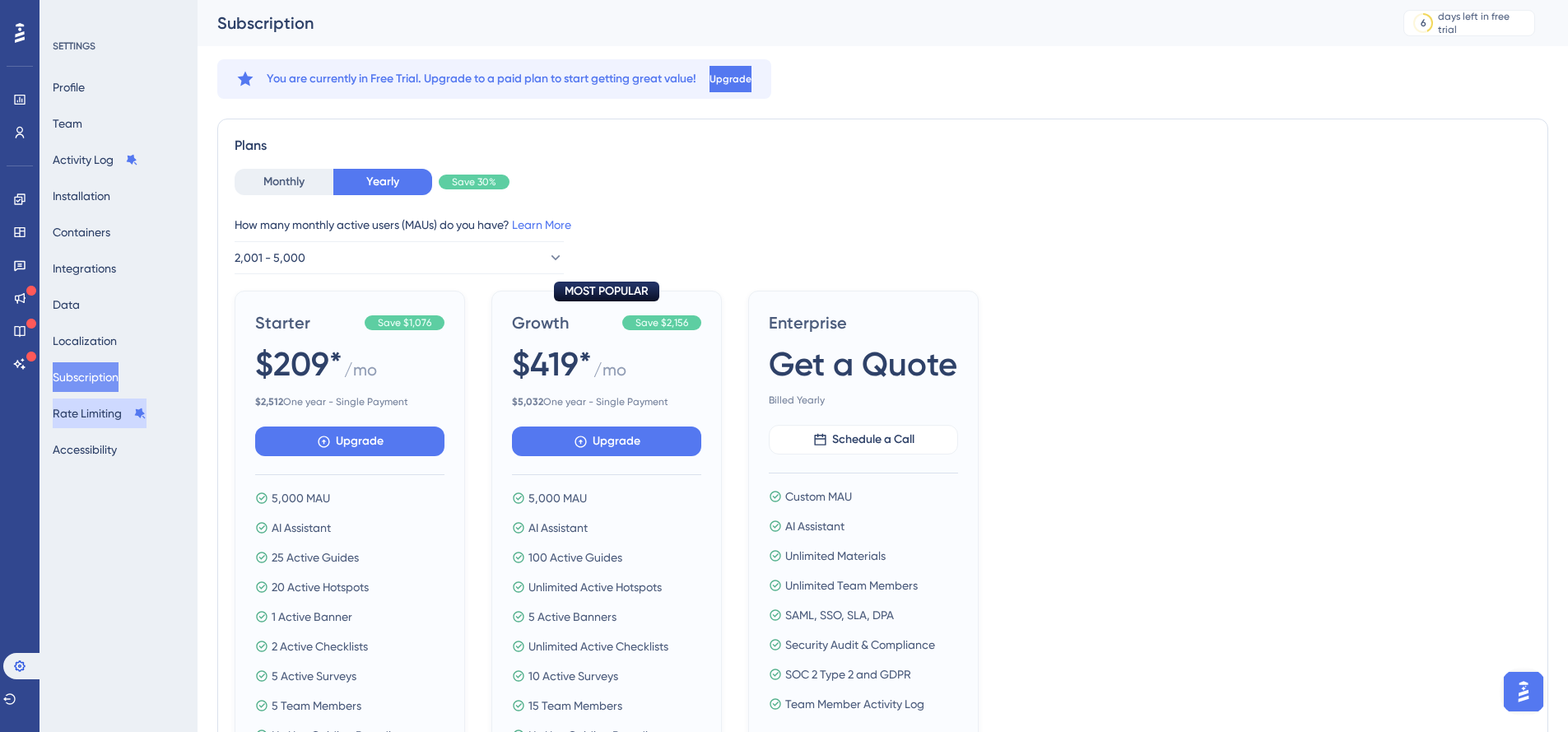
click at [89, 420] on button "Rate Limiting" at bounding box center [100, 412] width 94 height 29
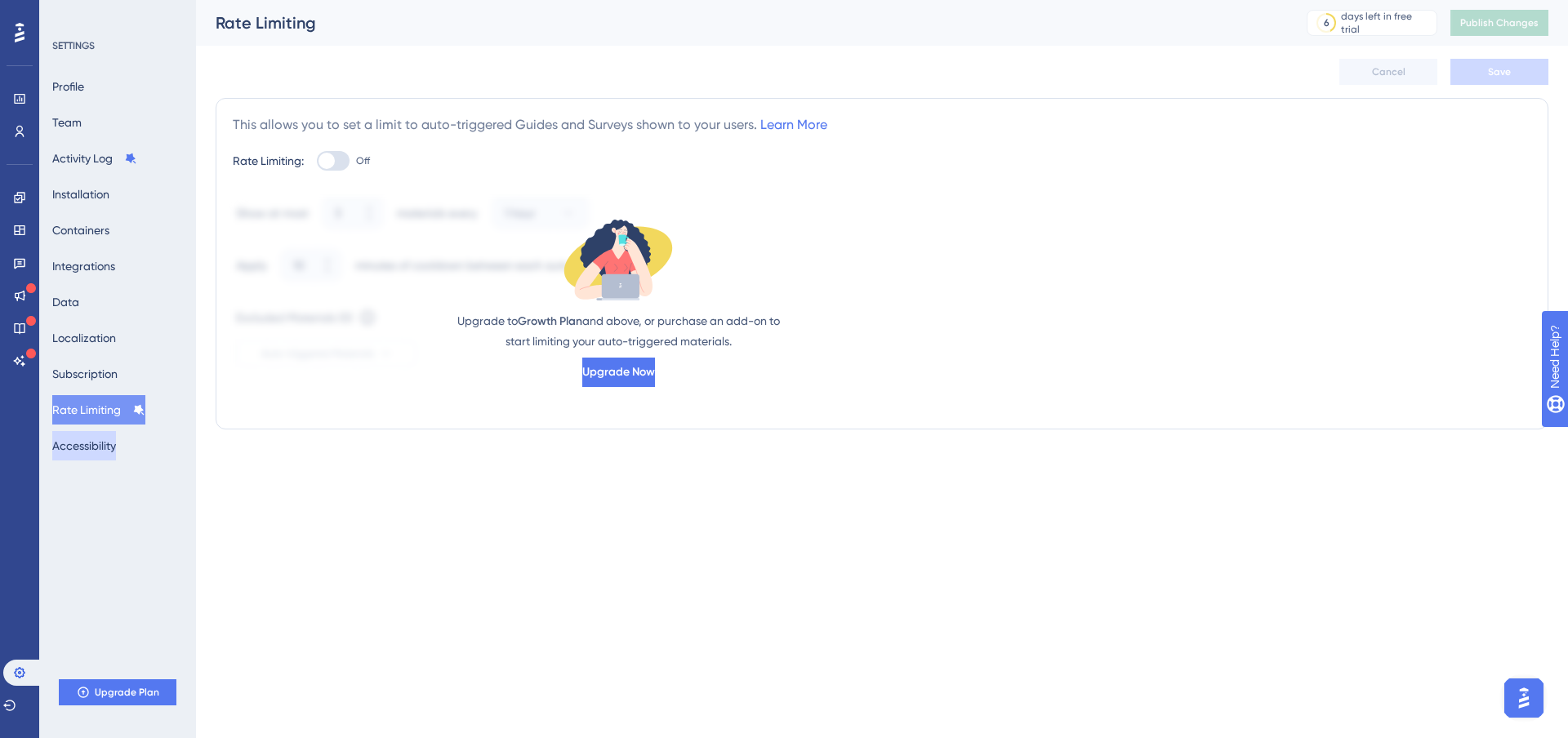
click at [89, 448] on button "Accessibility" at bounding box center [84, 445] width 64 height 29
